Goal: Transaction & Acquisition: Book appointment/travel/reservation

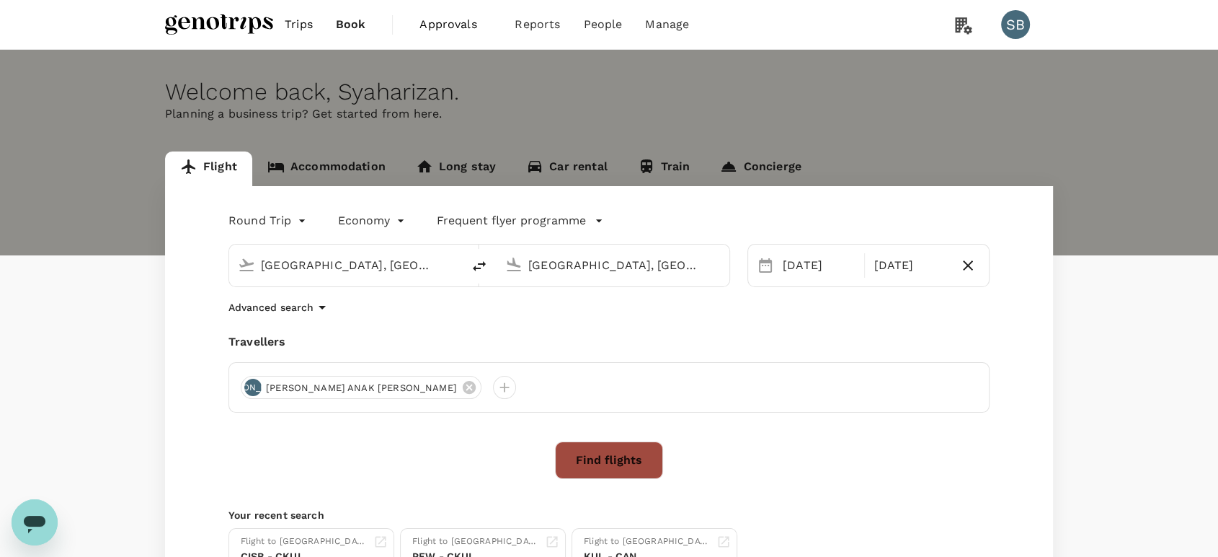
click at [625, 449] on button "Find flights" at bounding box center [609, 459] width 108 height 37
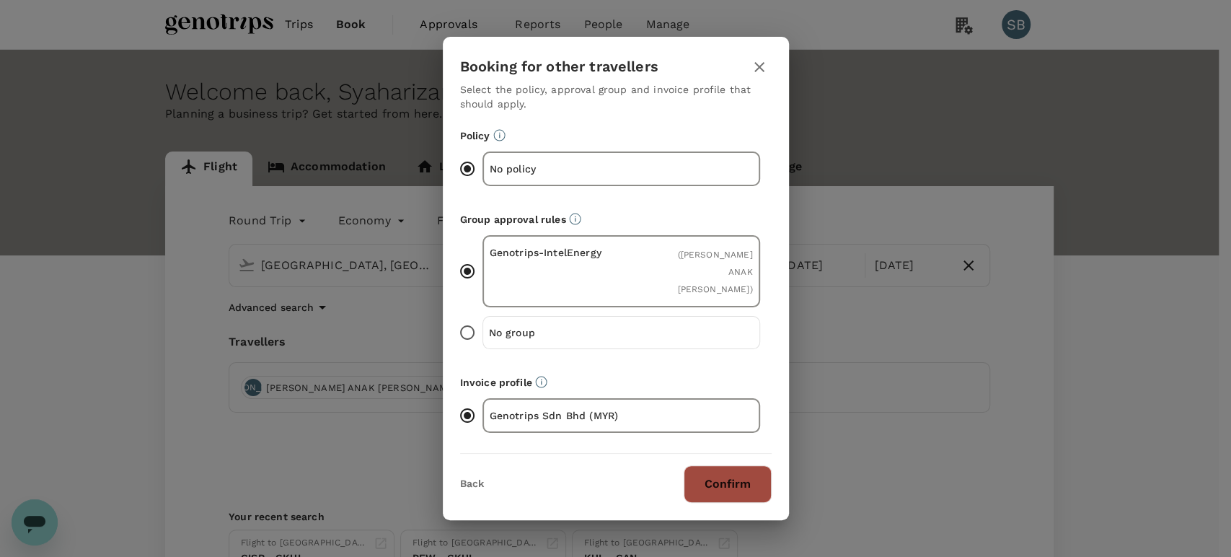
click at [732, 472] on button "Confirm" at bounding box center [727, 483] width 88 height 37
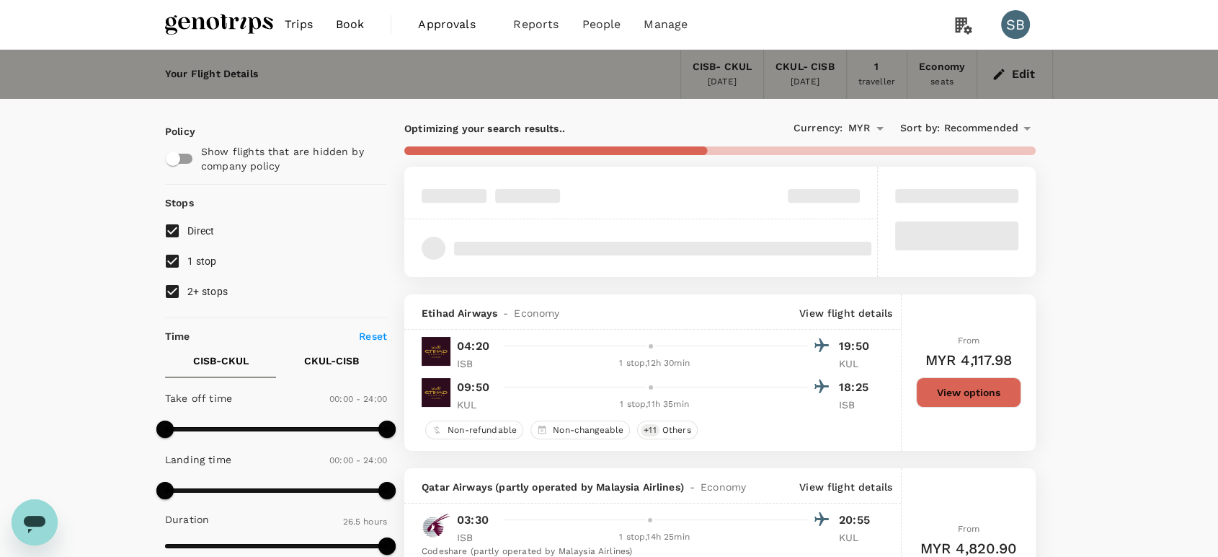
type input "1860"
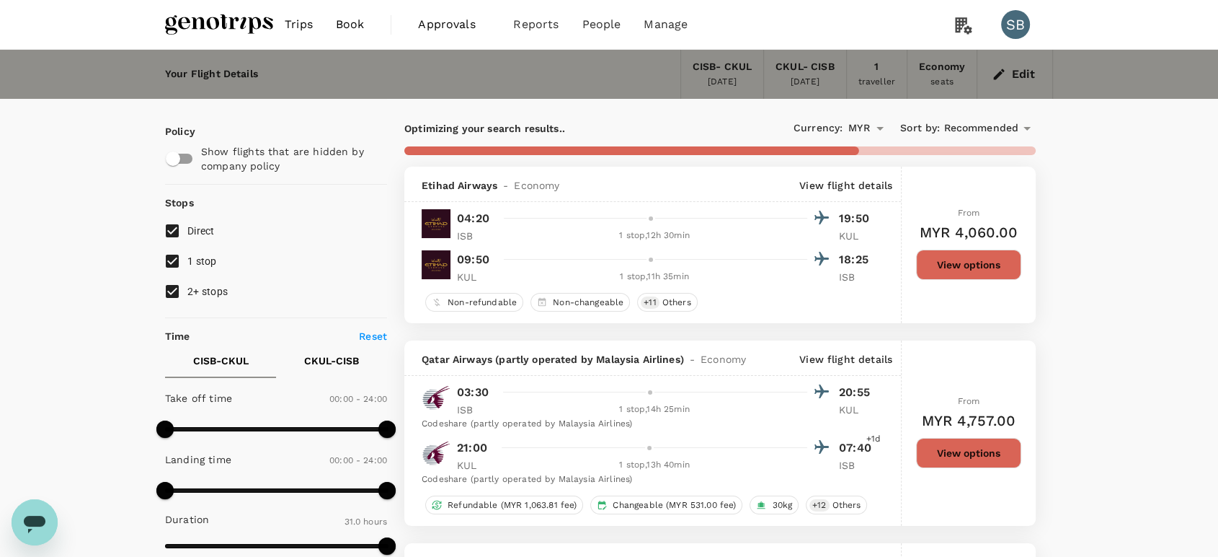
click at [175, 294] on input "2+ stops" at bounding box center [172, 291] width 30 height 30
checkbox input "false"
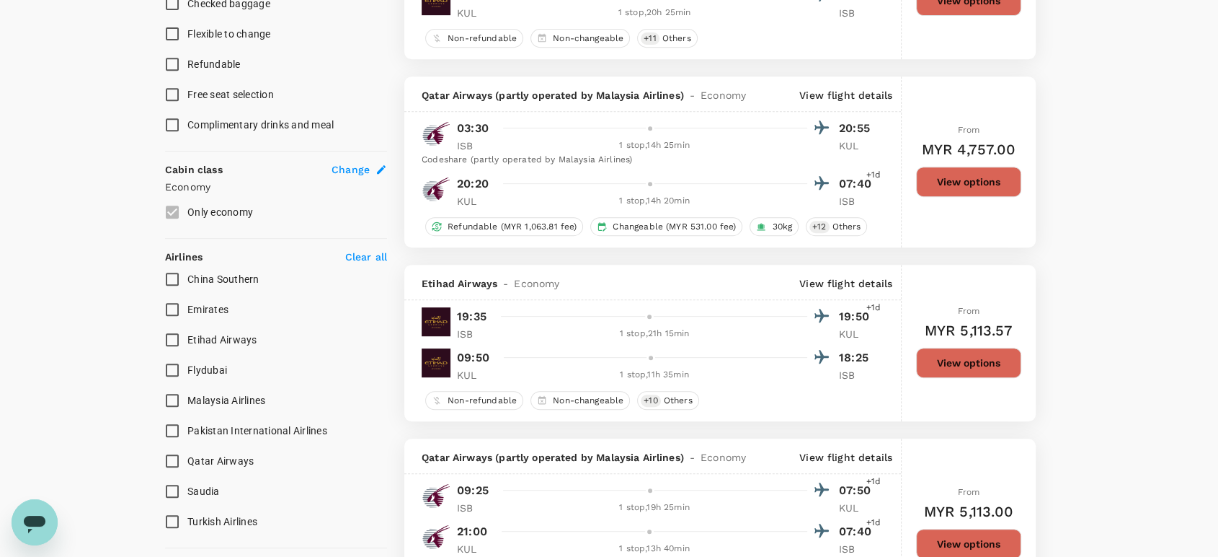
scroll to position [961, 0]
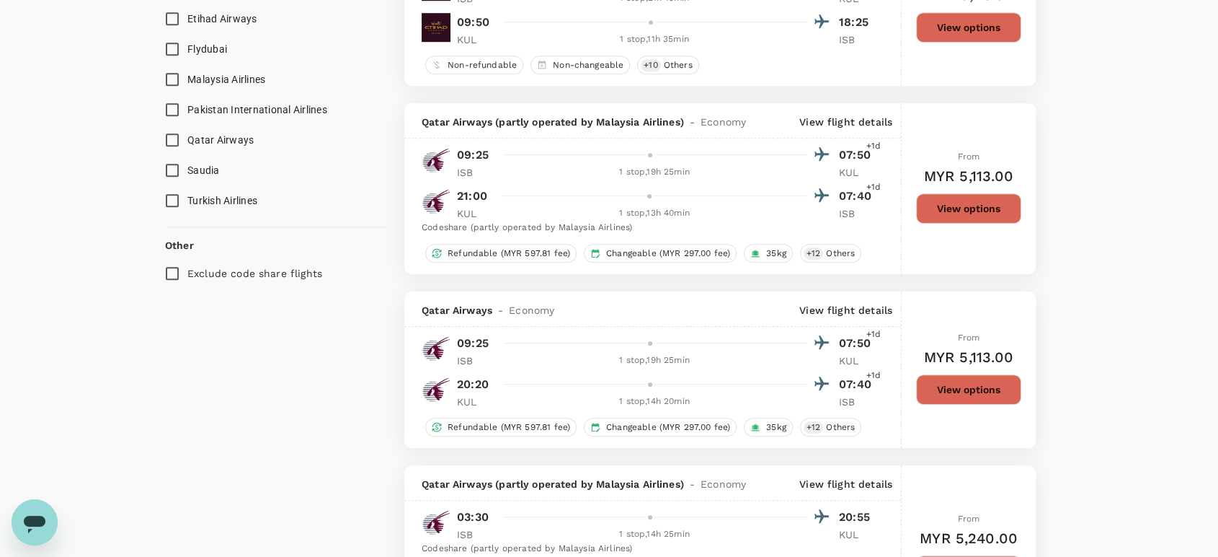
type input "1960"
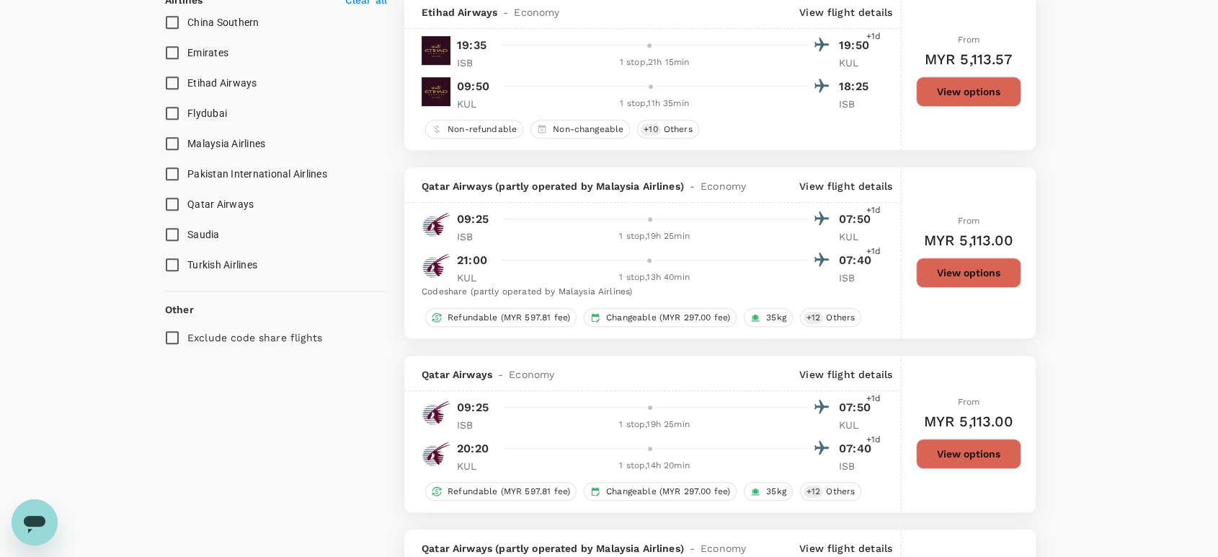
scroll to position [801, 0]
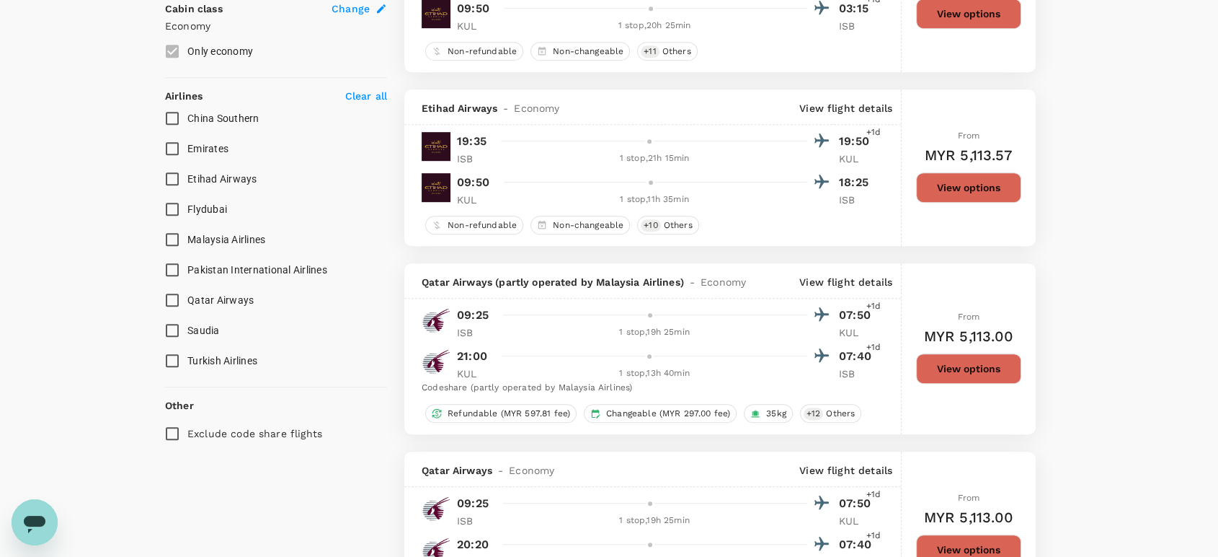
click at [173, 179] on input "Etihad Airways" at bounding box center [172, 179] width 30 height 30
checkbox input "true"
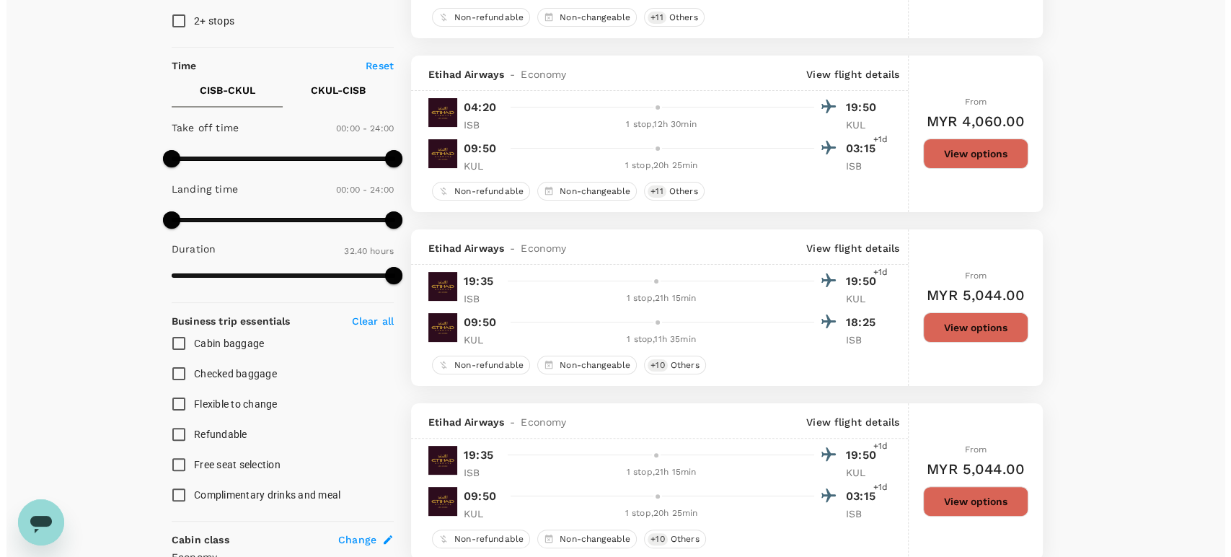
scroll to position [30, 0]
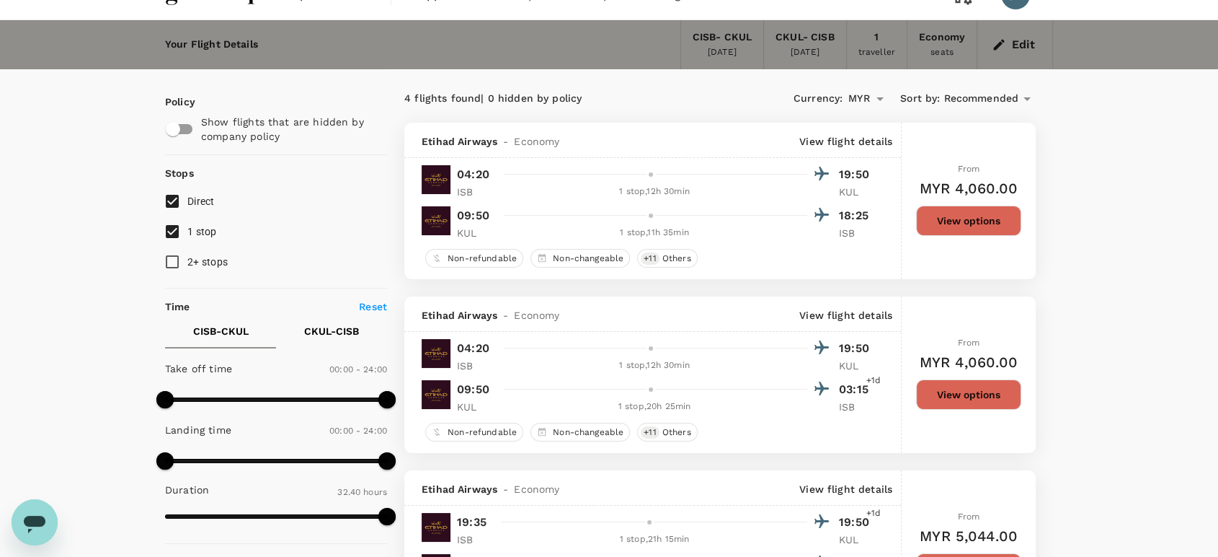
click at [851, 138] on p "View flight details" at bounding box center [845, 141] width 93 height 14
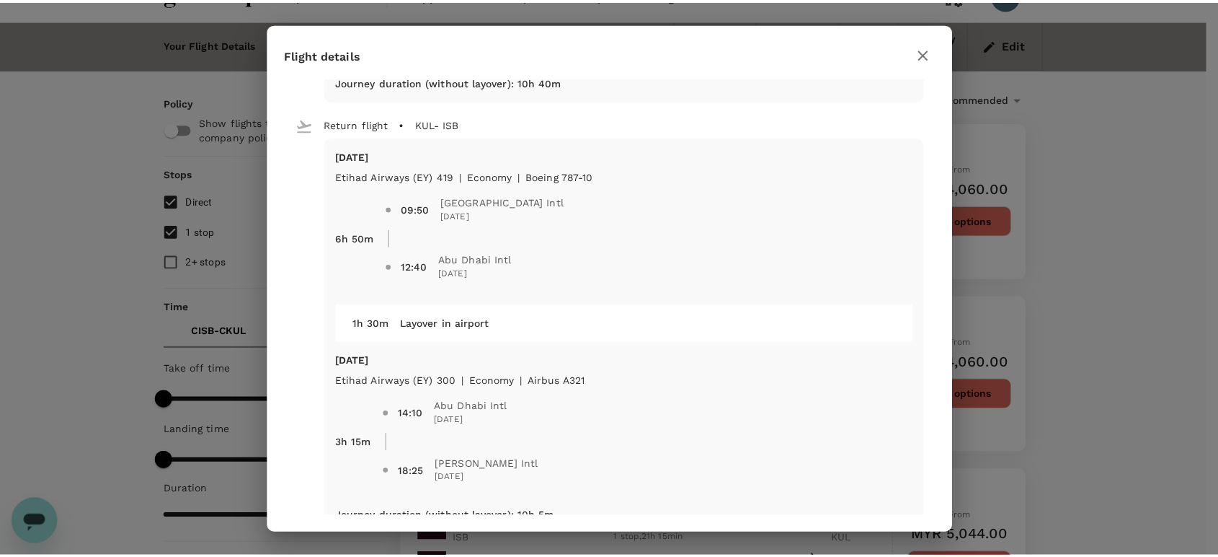
scroll to position [430, 0]
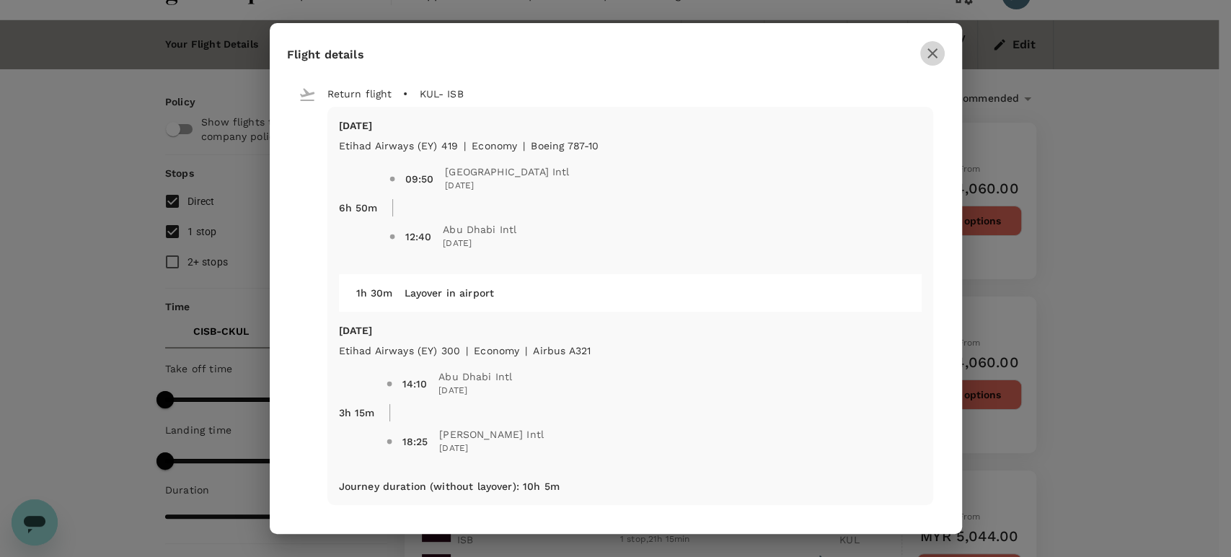
click at [923, 47] on icon "button" at bounding box center [931, 53] width 17 height 17
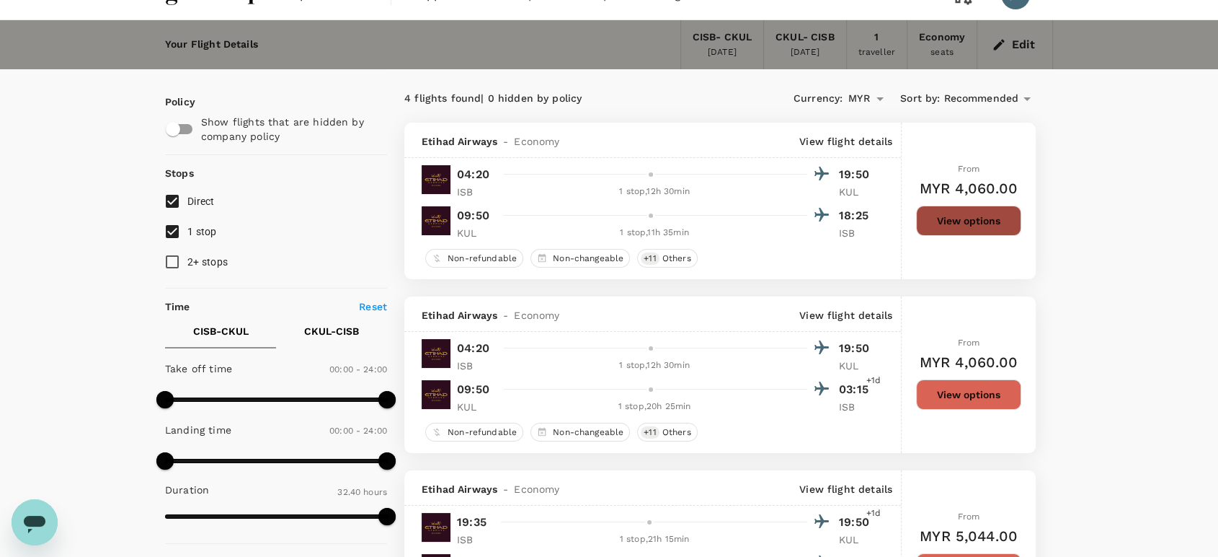
click at [977, 221] on button "View options" at bounding box center [968, 220] width 105 height 30
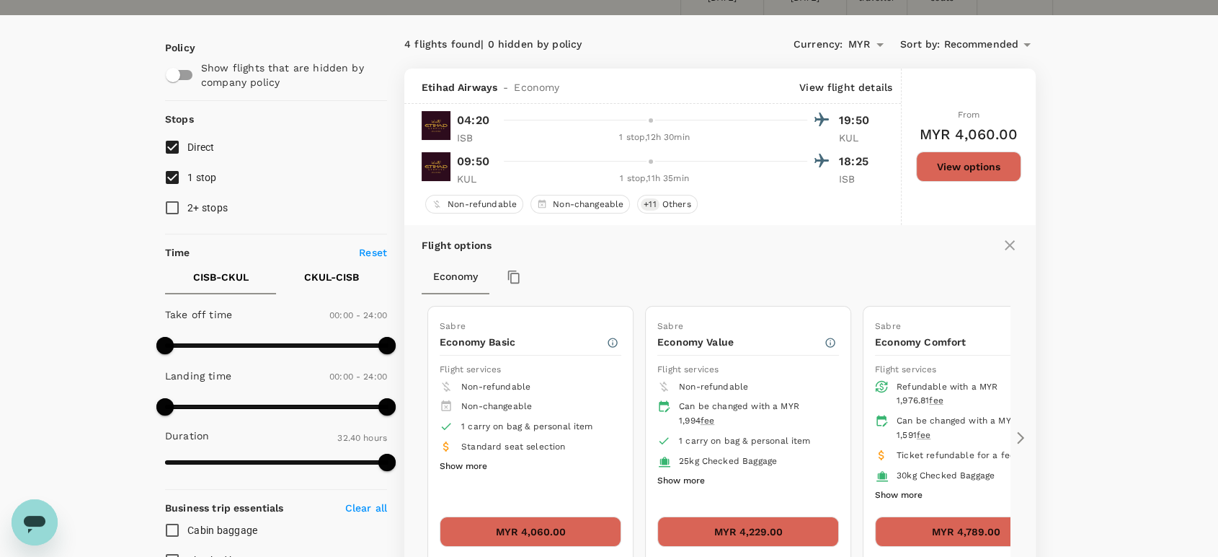
scroll to position [0, 0]
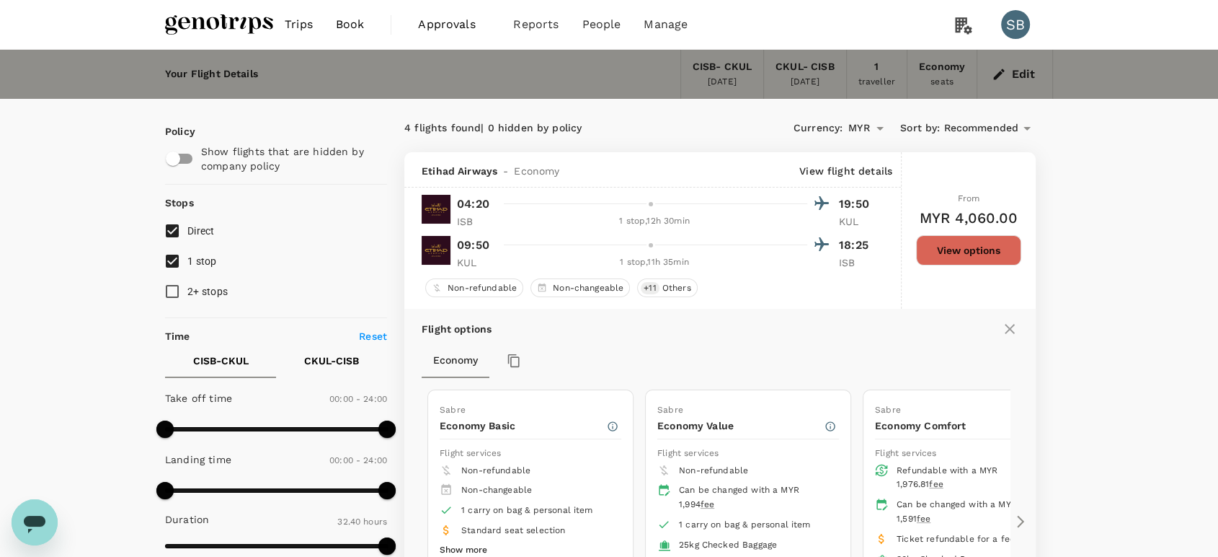
click at [213, 24] on img at bounding box center [219, 25] width 108 height 32
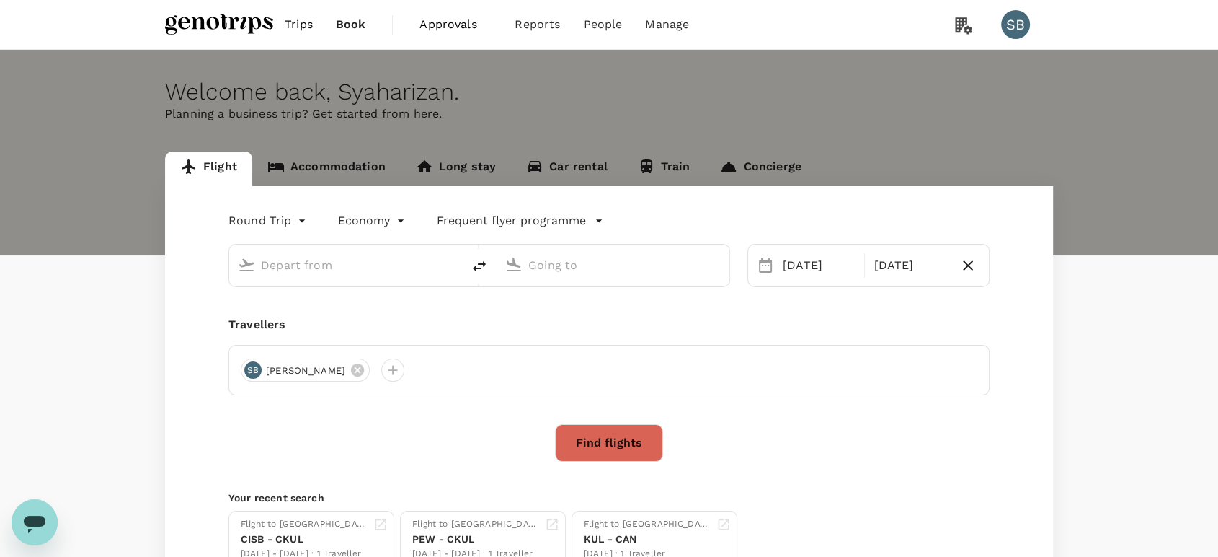
type input "[GEOGRAPHIC_DATA], [GEOGRAPHIC_DATA] (any)"
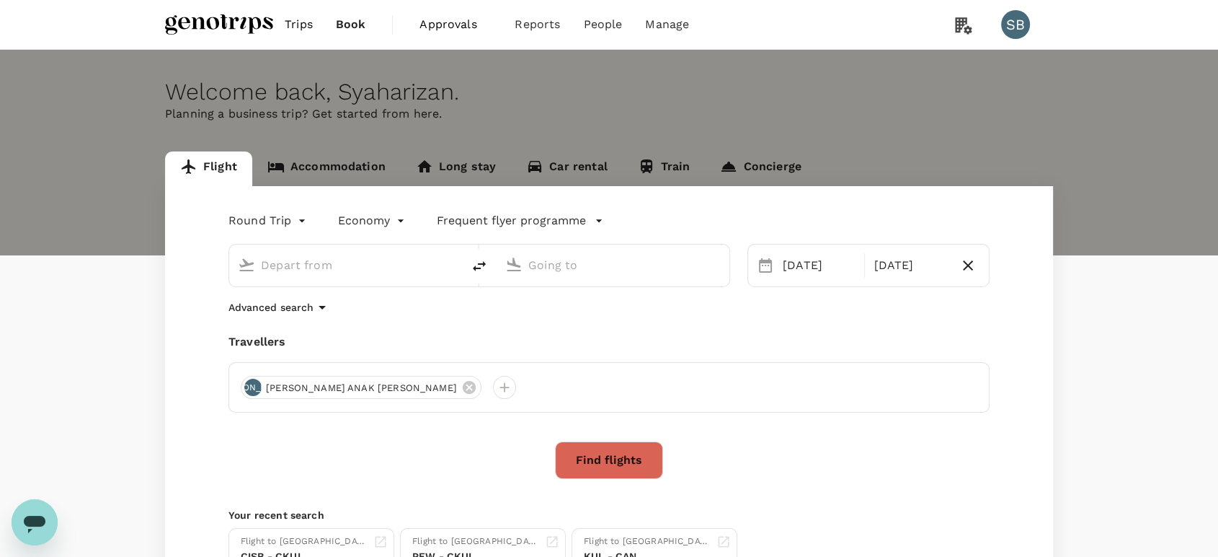
type input "[GEOGRAPHIC_DATA], [GEOGRAPHIC_DATA] (any)"
